Goal: Information Seeking & Learning: Learn about a topic

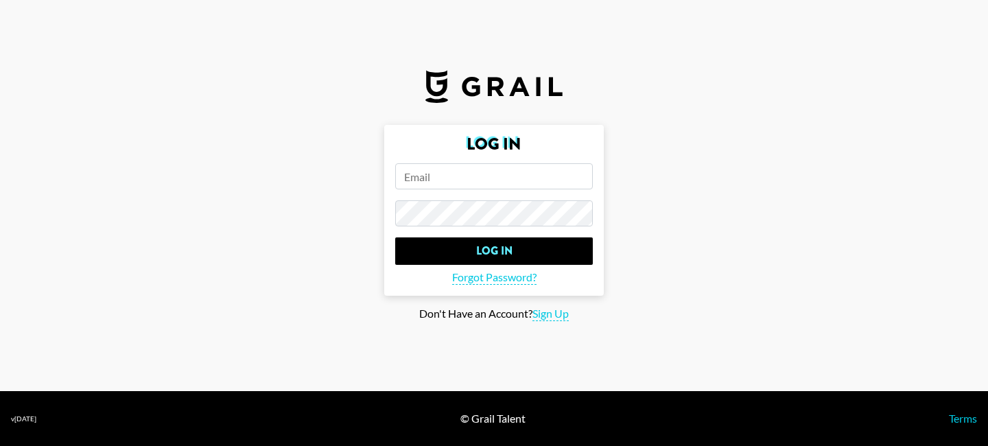
click at [487, 185] on input "email" at bounding box center [494, 176] width 198 height 26
click at [486, 183] on input "email" at bounding box center [494, 176] width 198 height 26
type input "[PERSON_NAME]"
click at [549, 310] on span "Sign Up" at bounding box center [551, 314] width 36 height 14
type input "Sign Up"
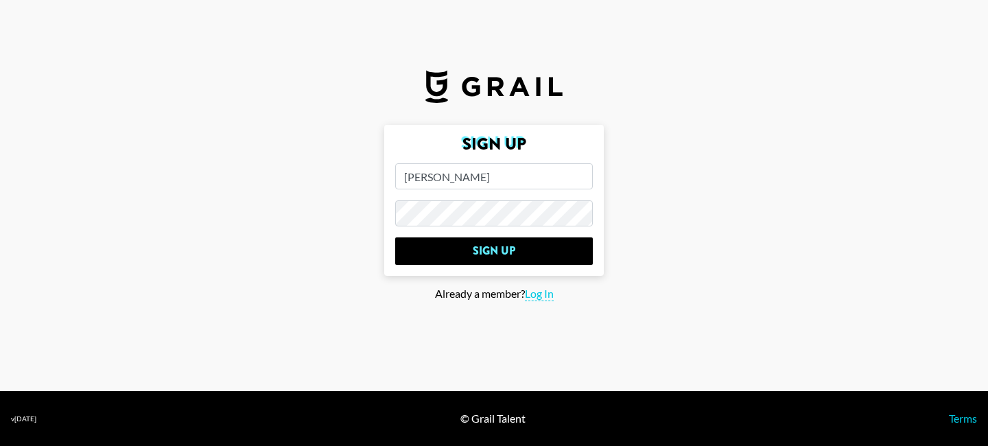
click at [499, 188] on input "[PERSON_NAME]" at bounding box center [494, 176] width 198 height 26
type input "[PERSON_NAME][EMAIL_ADDRESS][DOMAIN_NAME]"
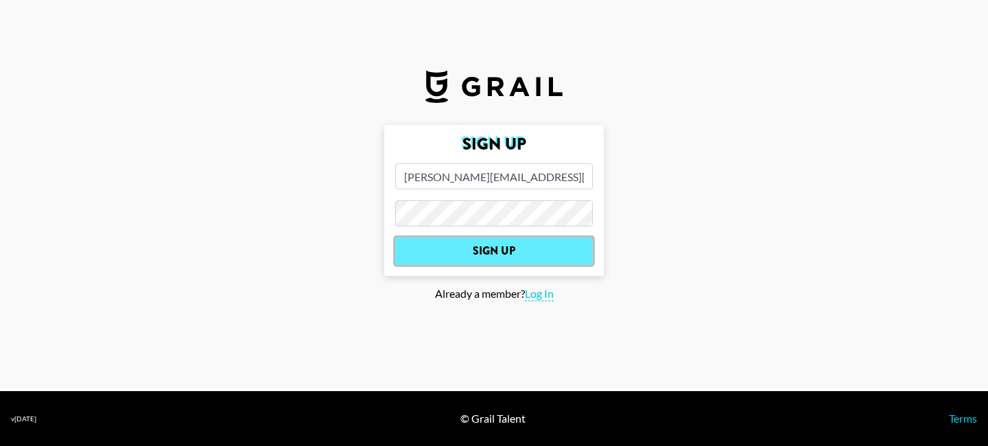
click at [491, 239] on input "Sign Up" at bounding box center [494, 250] width 198 height 27
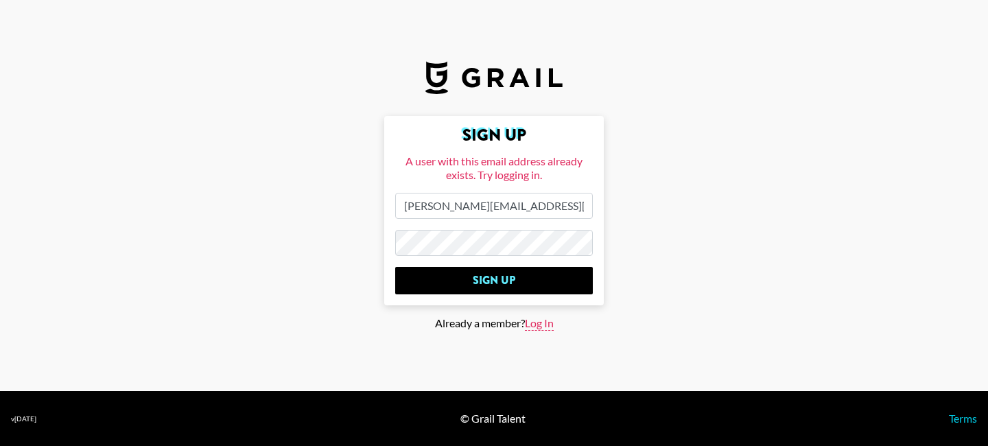
click at [532, 321] on span "Log In" at bounding box center [539, 323] width 29 height 14
type input "Log In"
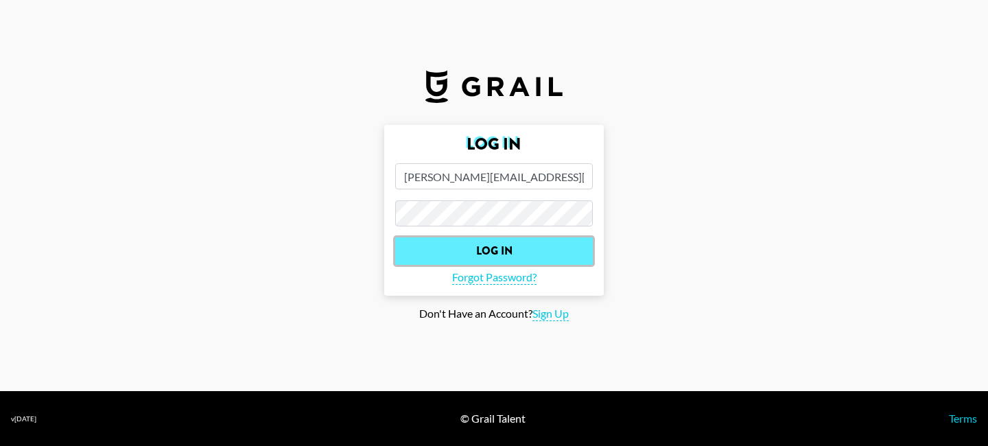
click at [479, 243] on input "Log In" at bounding box center [494, 250] width 198 height 27
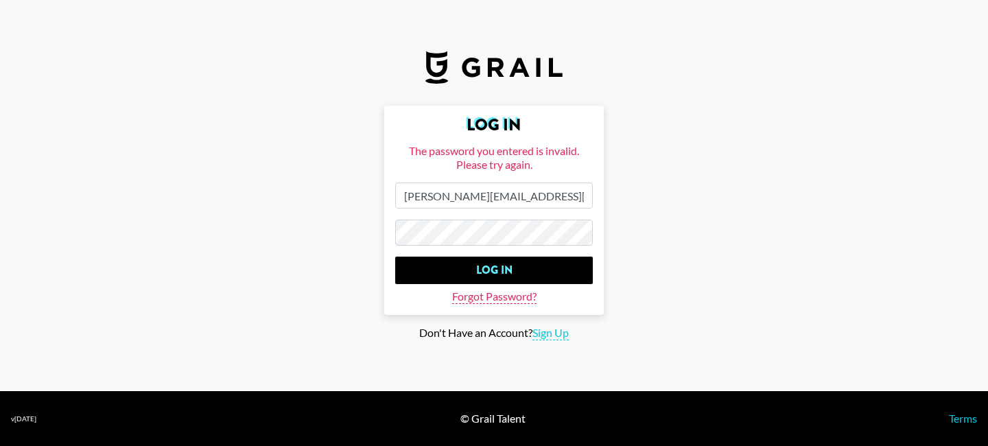
click at [500, 300] on span "Forgot Password?" at bounding box center [494, 297] width 84 height 14
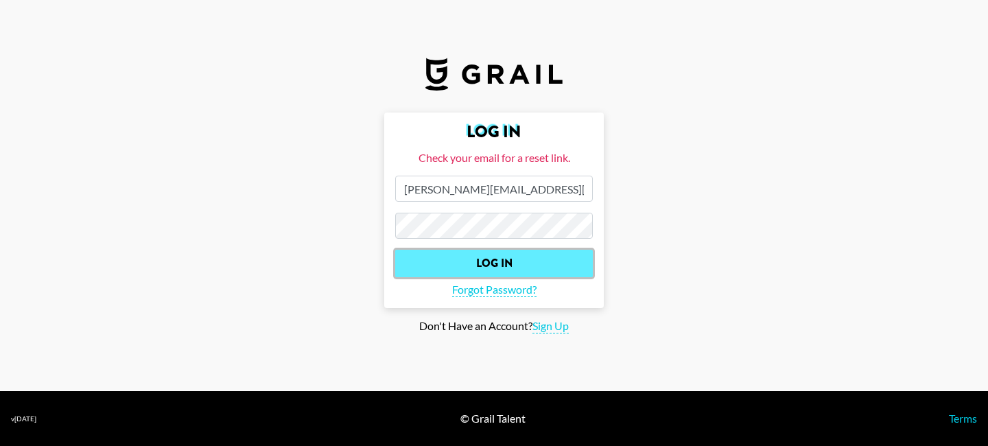
click at [492, 272] on input "Log In" at bounding box center [494, 263] width 198 height 27
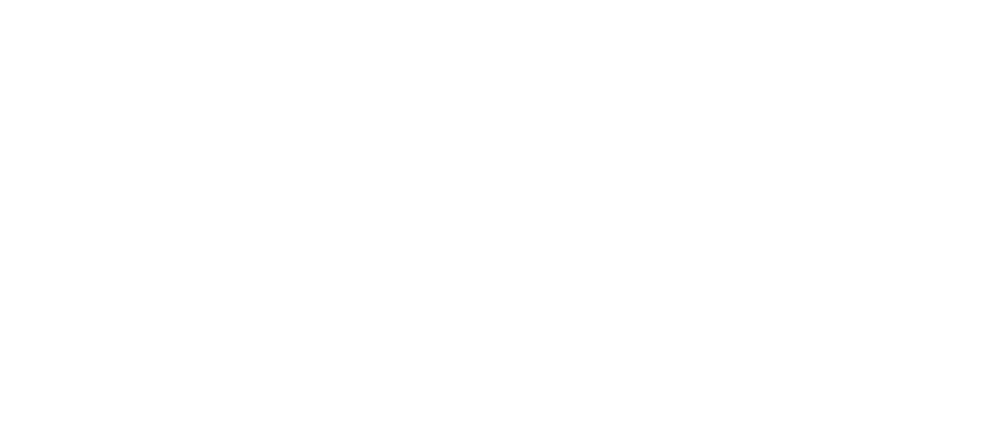
select select "Song"
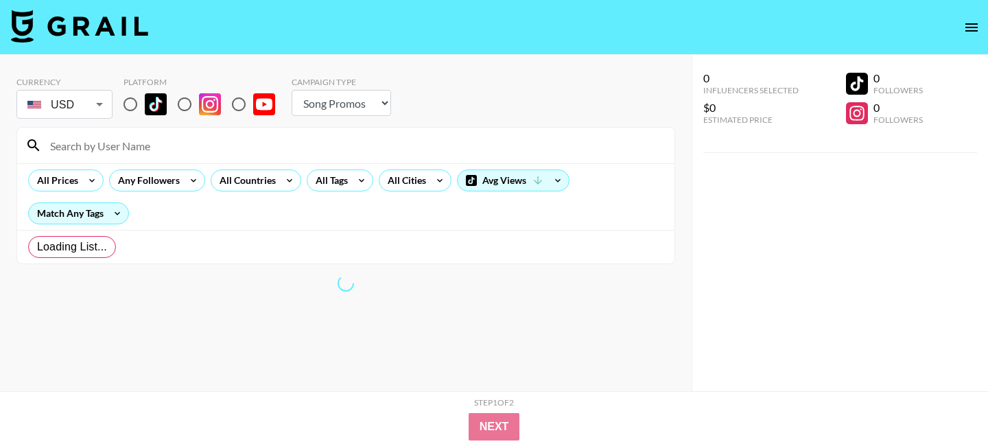
radio input "true"
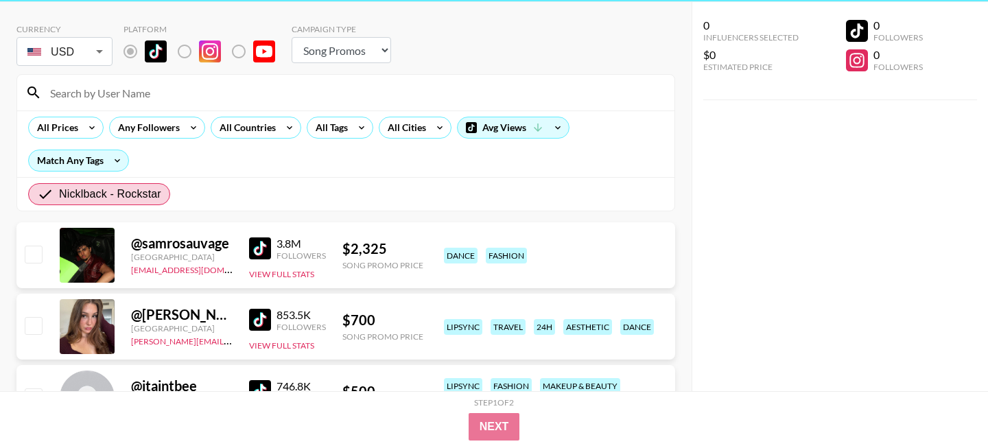
scroll to position [58, 0]
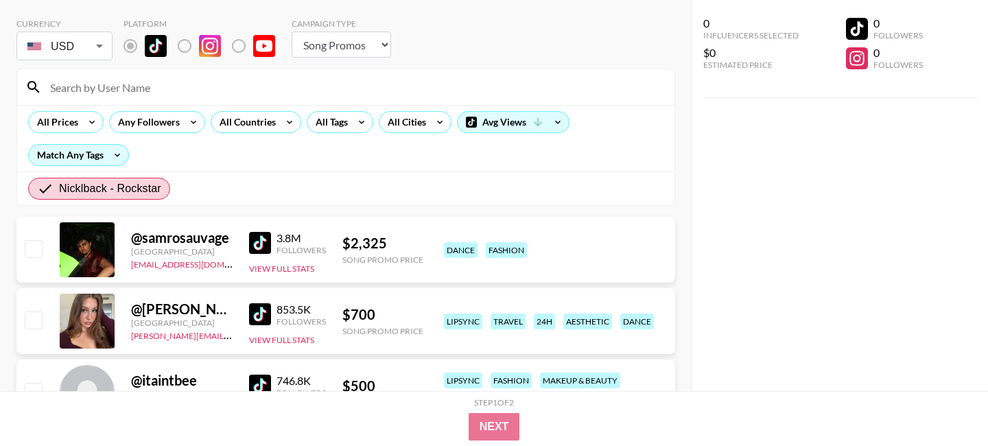
click at [184, 230] on div "@ samrosauvage" at bounding box center [182, 237] width 102 height 17
click at [93, 243] on div at bounding box center [87, 249] width 55 height 55
click at [292, 233] on div "3.8M" at bounding box center [301, 238] width 49 height 14
click at [455, 257] on div "dance fashion" at bounding box center [555, 250] width 230 height 24
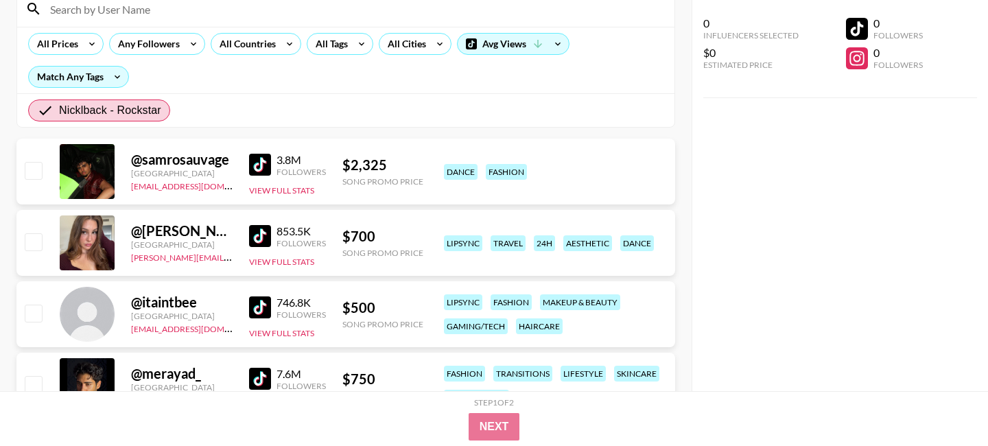
scroll to position [137, 0]
click at [264, 188] on button "View Full Stats" at bounding box center [281, 190] width 65 height 10
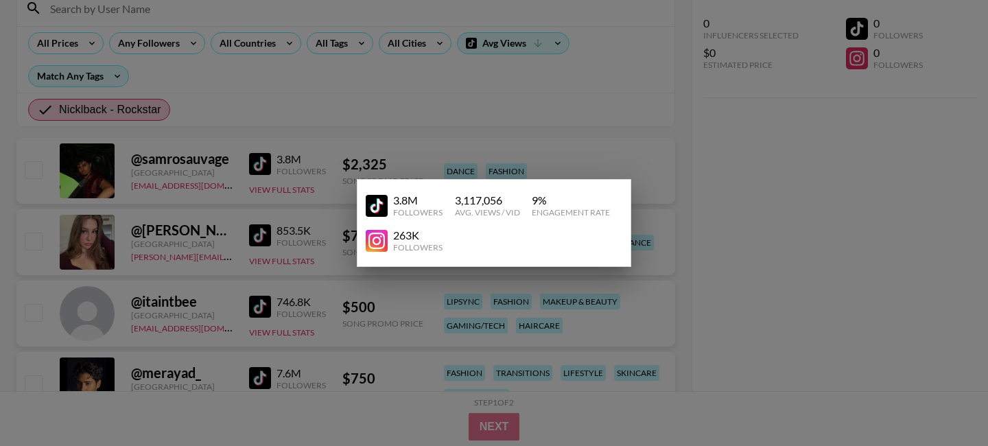
click at [402, 223] on div "263K Followers" at bounding box center [494, 240] width 257 height 35
click at [284, 164] on div at bounding box center [494, 223] width 988 height 446
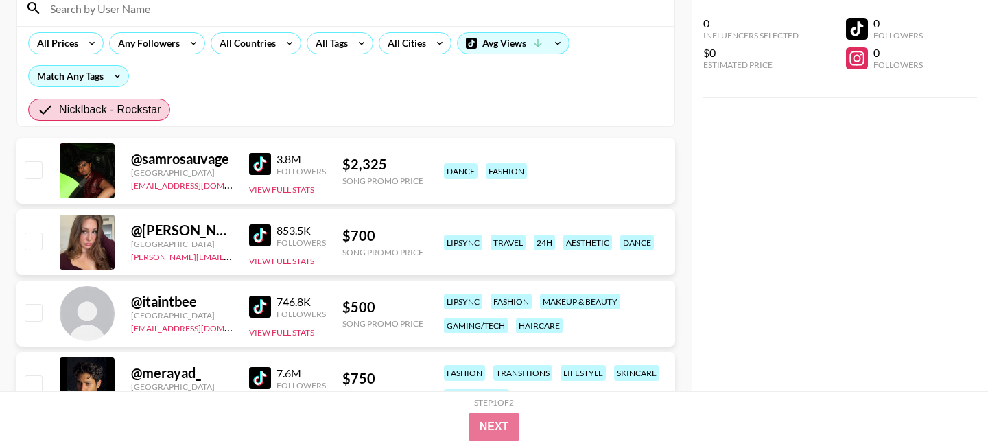
click at [158, 159] on div "@ samrosauvage" at bounding box center [182, 158] width 102 height 17
click at [96, 170] on div at bounding box center [87, 170] width 55 height 55
click at [89, 185] on div at bounding box center [87, 170] width 55 height 55
click at [143, 155] on div "@ samrosauvage" at bounding box center [182, 158] width 102 height 17
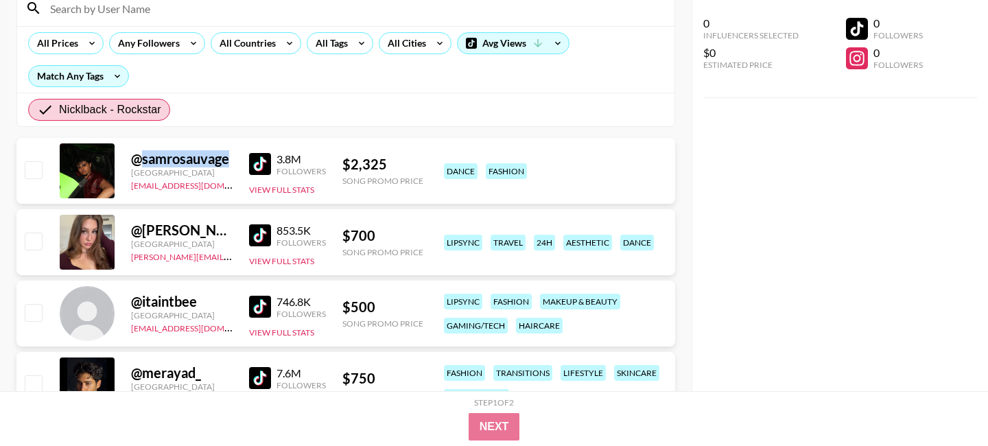
click at [143, 155] on div "@ samrosauvage" at bounding box center [182, 158] width 102 height 17
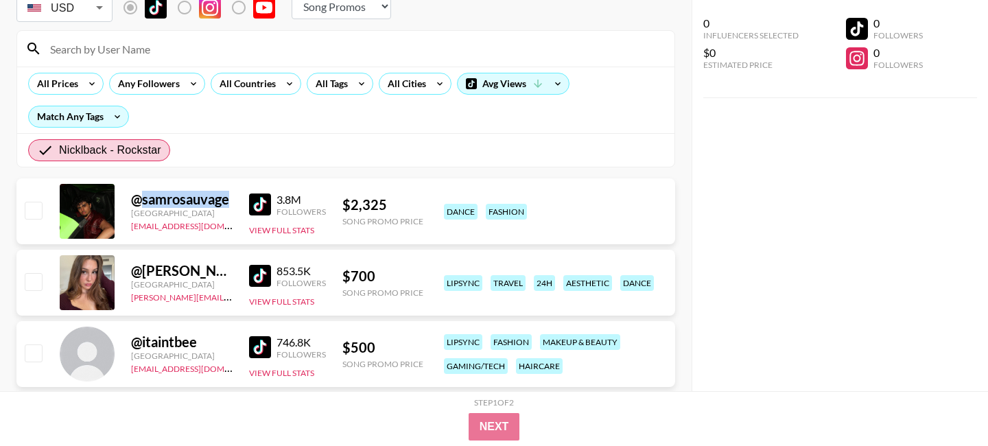
scroll to position [110, 0]
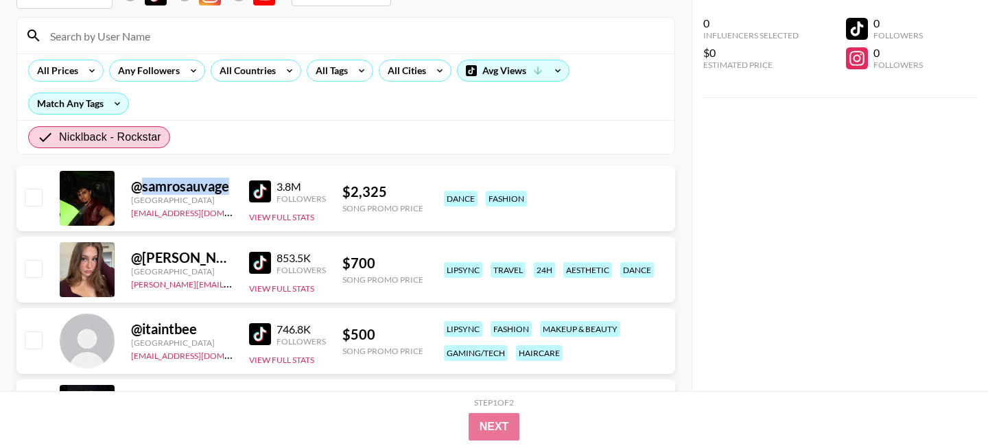
click at [268, 196] on img at bounding box center [260, 192] width 22 height 22
click at [263, 259] on img at bounding box center [260, 263] width 22 height 22
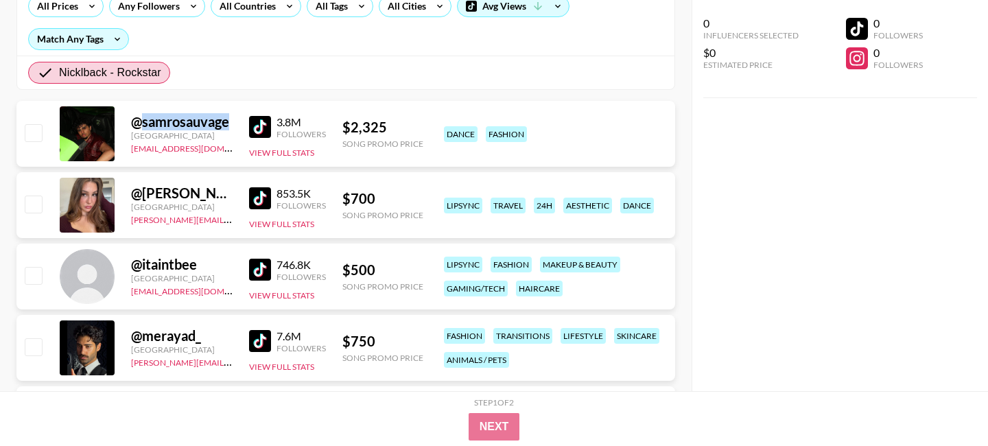
scroll to position [202, 0]
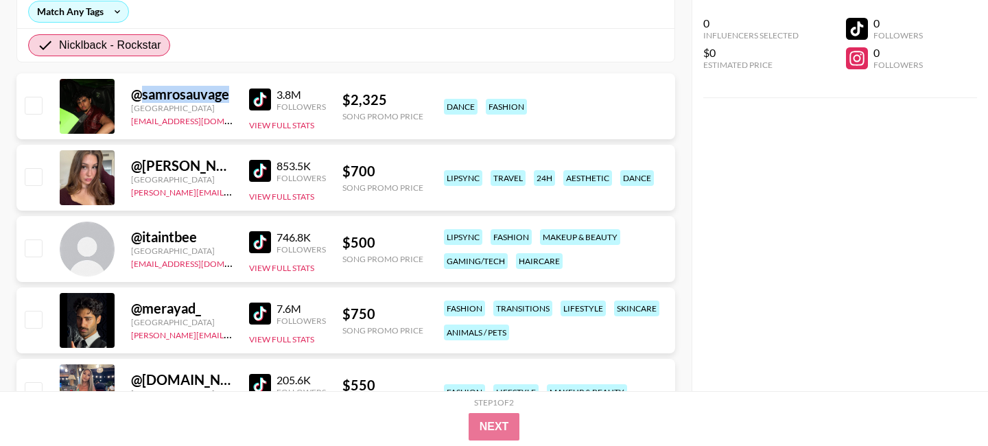
click at [253, 240] on img at bounding box center [260, 242] width 22 height 22
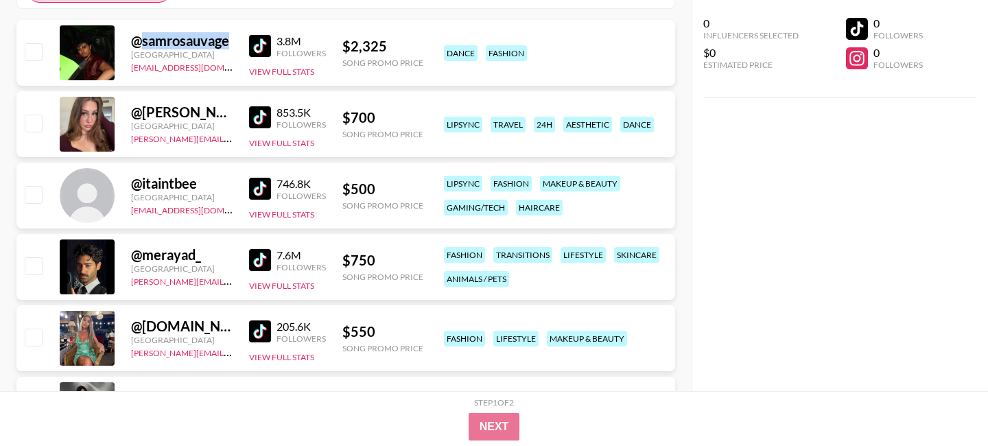
scroll to position [263, 0]
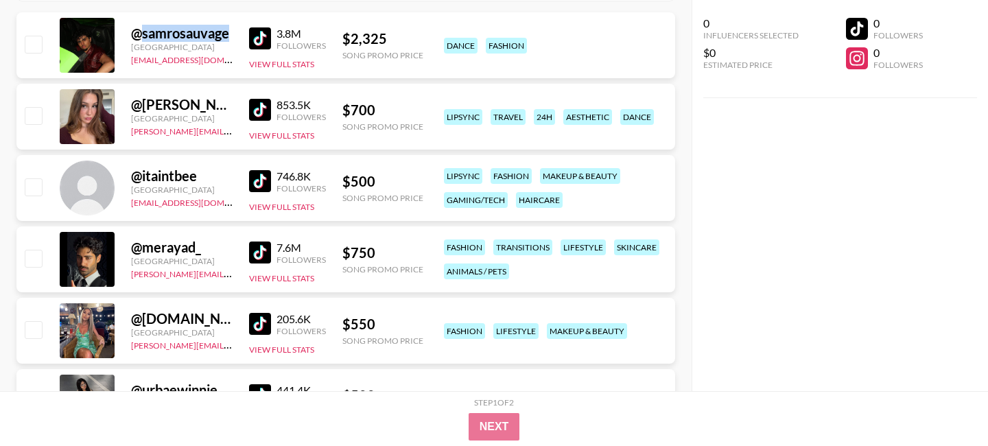
click at [257, 246] on img at bounding box center [260, 253] width 22 height 22
click at [283, 280] on button "View Full Stats" at bounding box center [281, 278] width 65 height 10
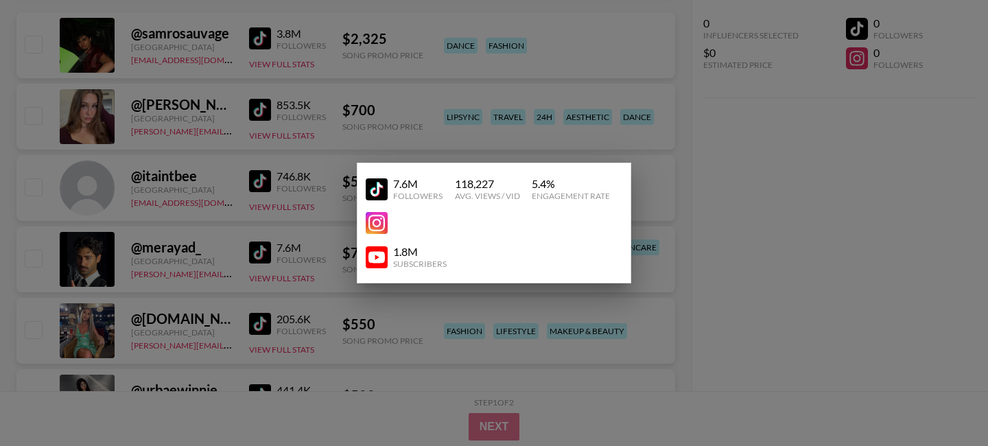
click at [686, 71] on div at bounding box center [494, 223] width 988 height 446
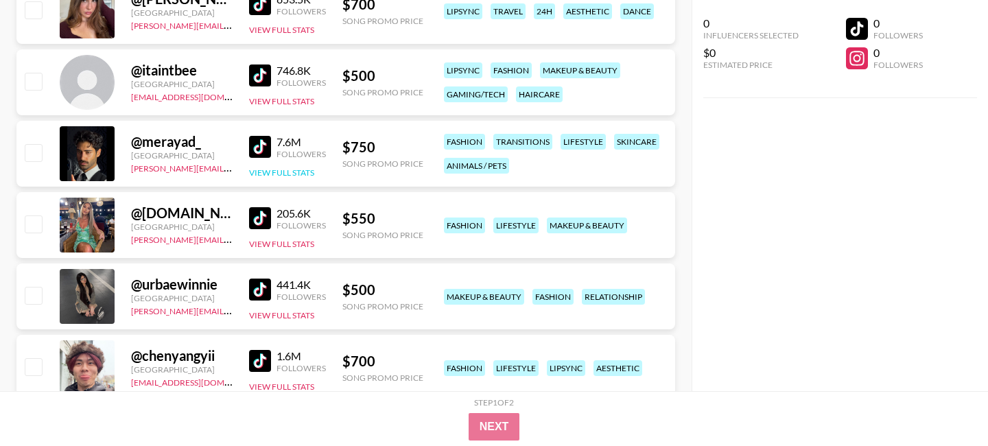
scroll to position [375, 0]
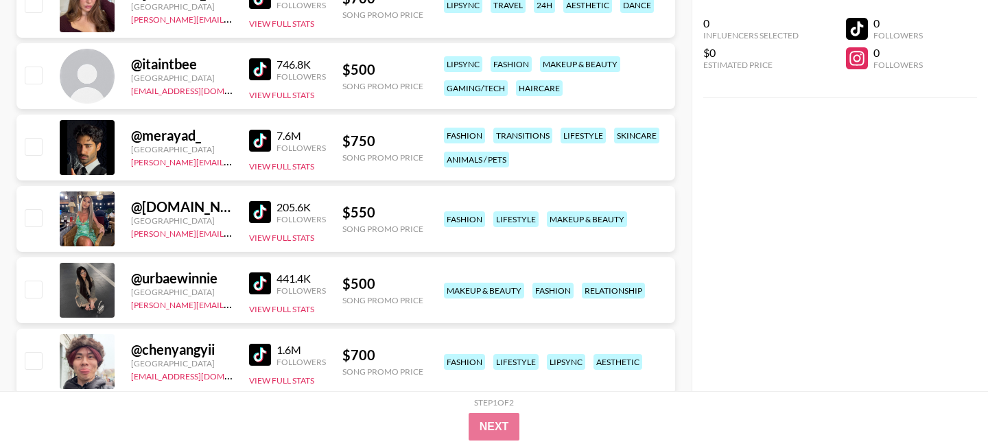
click at [262, 211] on img at bounding box center [260, 212] width 22 height 22
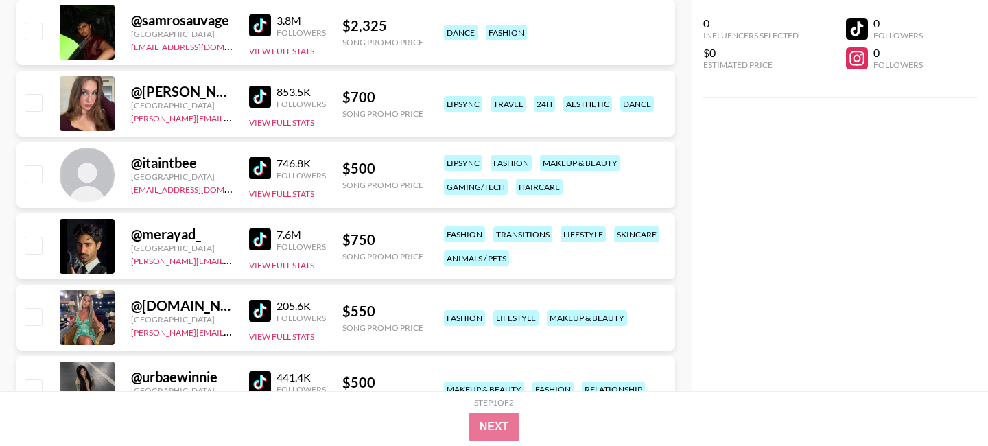
scroll to position [0, 0]
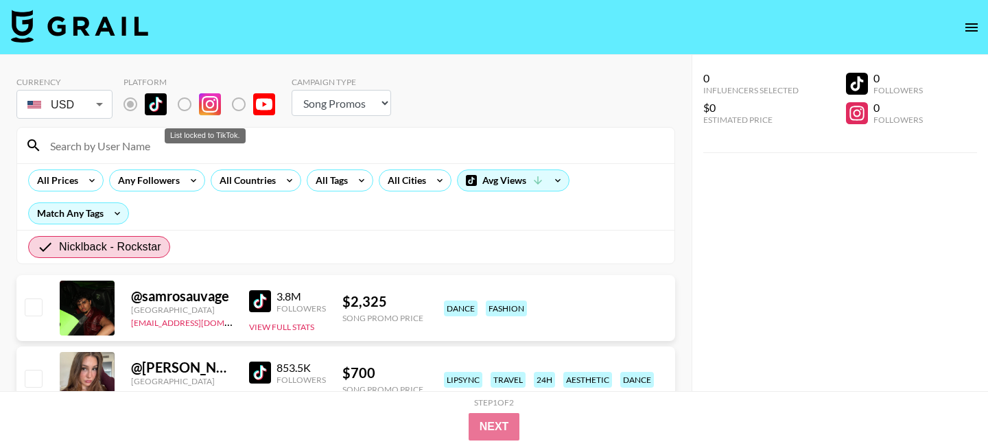
click at [182, 108] on label "List locked to TikTok." at bounding box center [195, 104] width 51 height 29
